Goal: Information Seeking & Learning: Learn about a topic

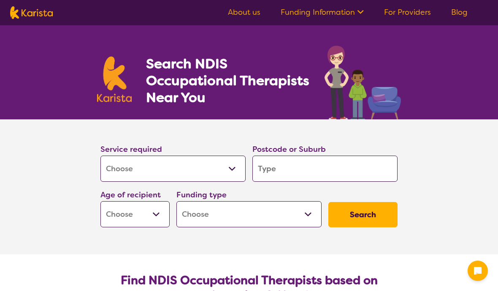
select select "[MEDICAL_DATA]"
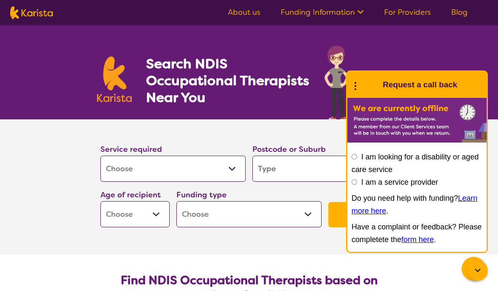
click at [304, 170] on input "search" at bounding box center [324, 169] width 145 height 26
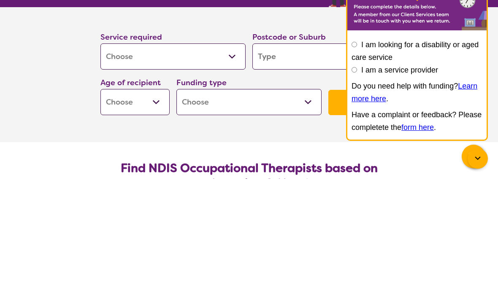
type input "2"
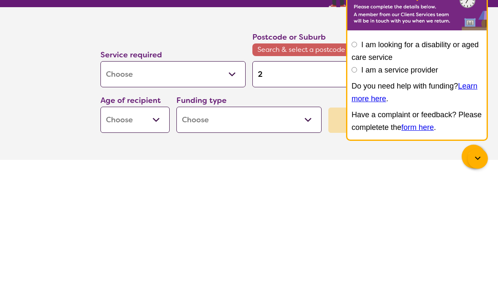
type input "26"
type input "265"
type input "2650"
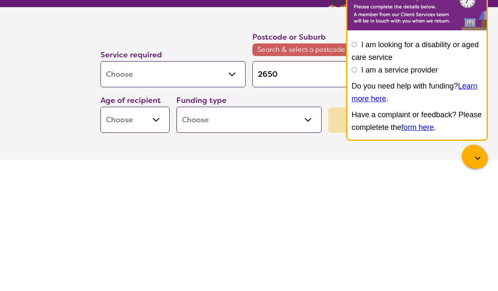
type input "2650"
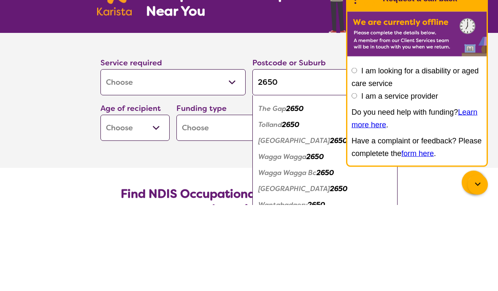
scroll to position [719, 0]
type input "2650"
click at [159, 201] on select "Early Childhood - 0 to 9 Child - 10 to 11 Adolescent - 12 to 17 Adult - 18 to 6…" at bounding box center [134, 214] width 69 height 26
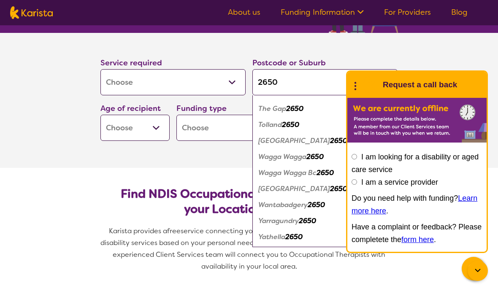
select select "EC"
click at [319, 175] on em "2650" at bounding box center [325, 172] width 17 height 9
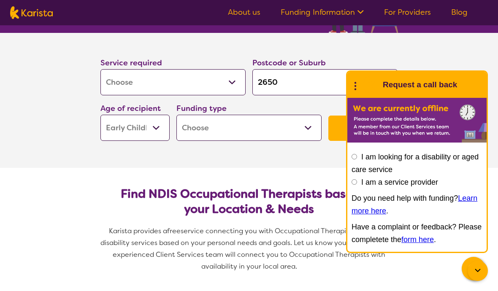
click at [309, 132] on select "Home Care Package (HCP) National Disability Insurance Scheme (NDIS) I don't know" at bounding box center [248, 128] width 145 height 26
select select "i-don-t-know"
click at [471, 98] on div "End Conversation Request a call back" at bounding box center [416, 85] width 139 height 26
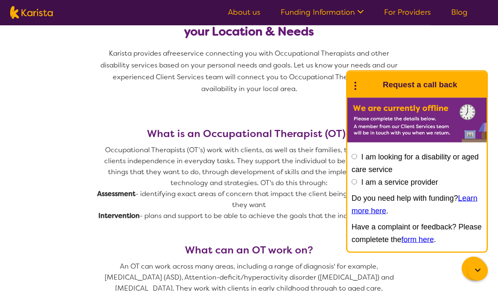
scroll to position [354, 0]
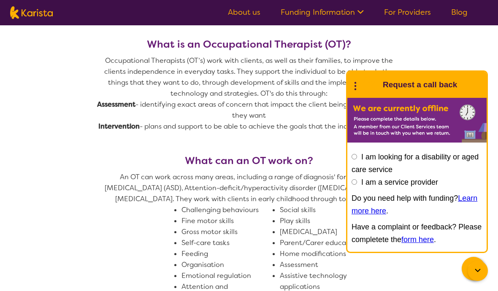
click at [474, 273] on icon "Channel Menu" at bounding box center [474, 267] width 10 height 9
click at [474, 272] on icon "Channel Menu" at bounding box center [473, 268] width 8 height 8
click at [484, 281] on div at bounding box center [478, 271] width 20 height 20
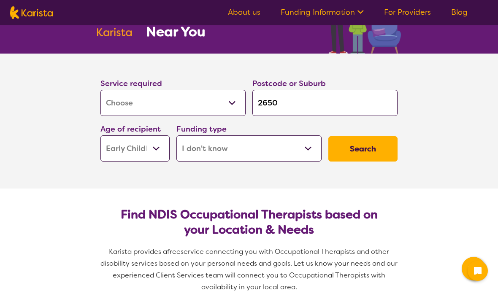
click at [365, 149] on button "Search" at bounding box center [362, 148] width 69 height 25
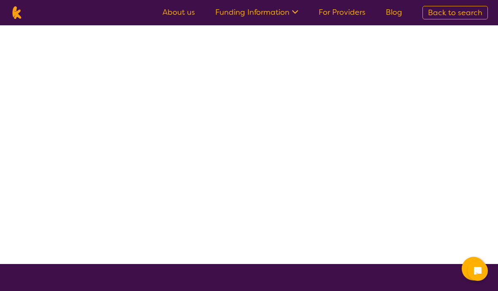
select select "[MEDICAL_DATA]"
select select "EC"
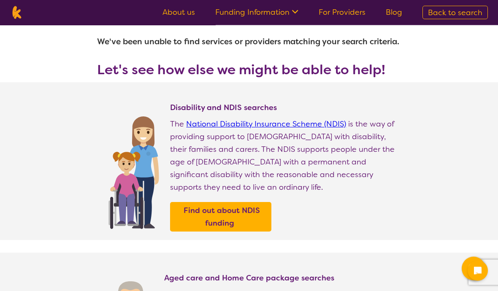
scroll to position [0, 0]
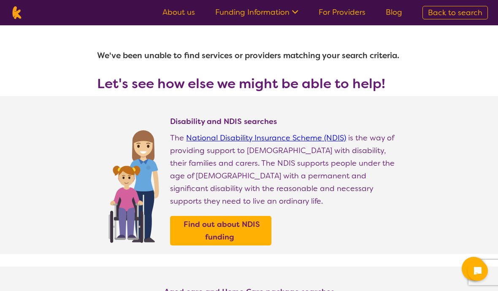
select select "[MEDICAL_DATA]"
select select "EC"
select select "i-don-t-know"
select select "[MEDICAL_DATA]"
select select "EC"
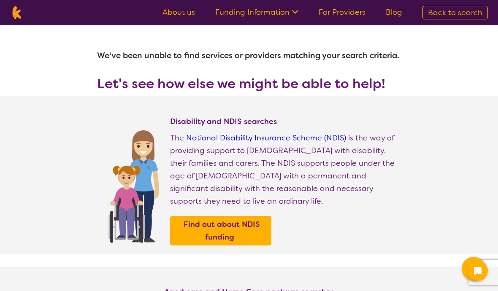
select select "i-don-t-know"
